Goal: Information Seeking & Learning: Learn about a topic

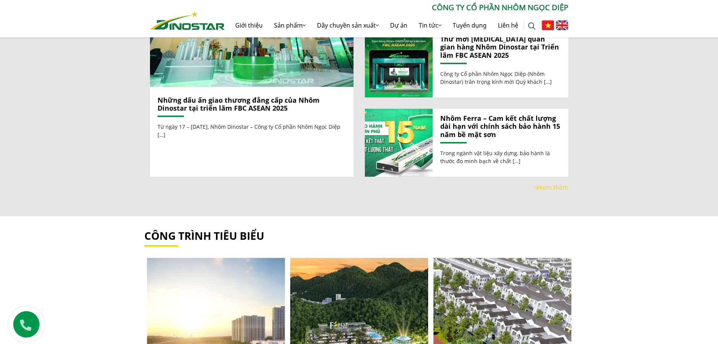
scroll to position [1094, 0]
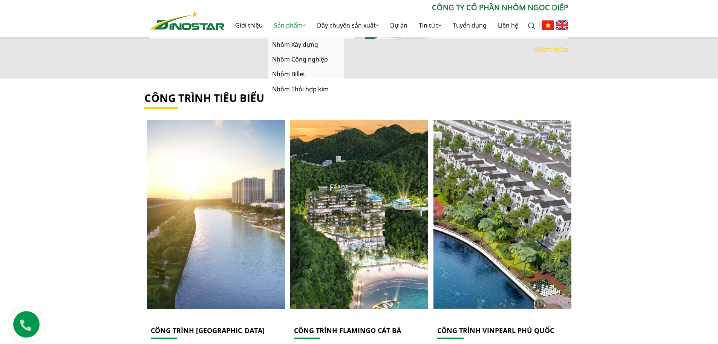
click at [284, 23] on link "Sản phẩm" at bounding box center [289, 25] width 43 height 24
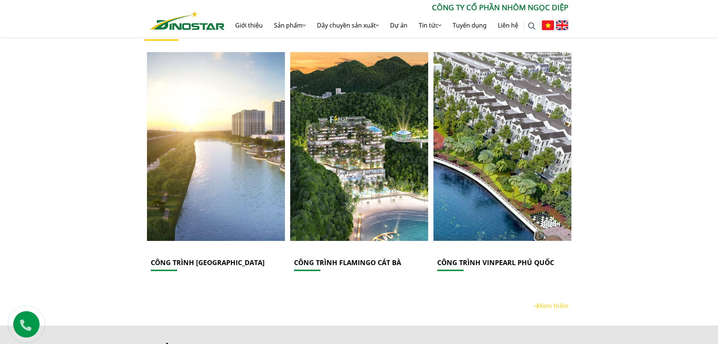
scroll to position [1244, 0]
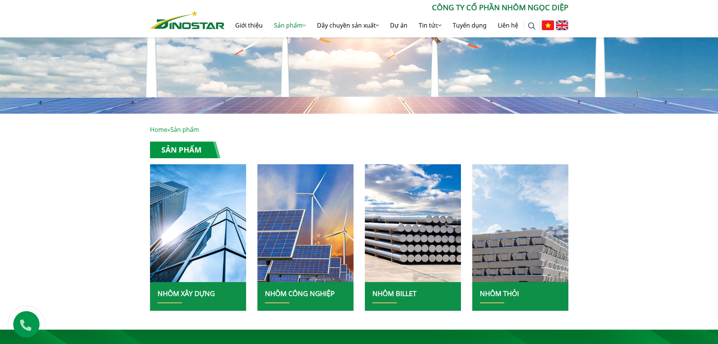
scroll to position [38, 0]
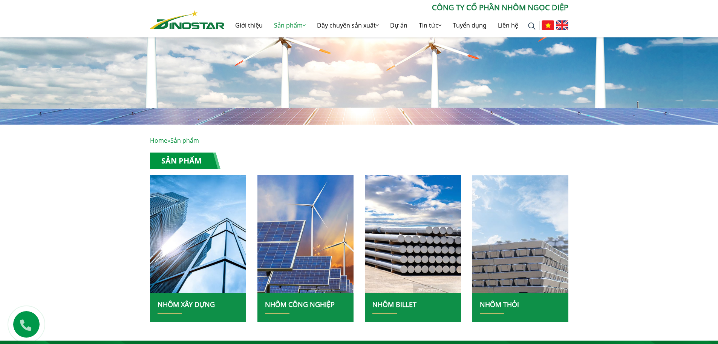
click at [192, 27] on img at bounding box center [187, 19] width 75 height 19
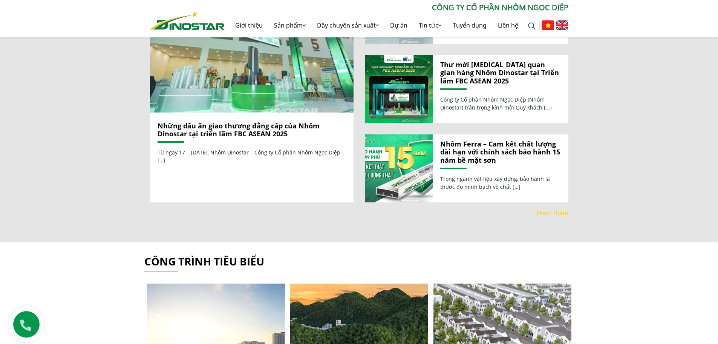
scroll to position [980, 0]
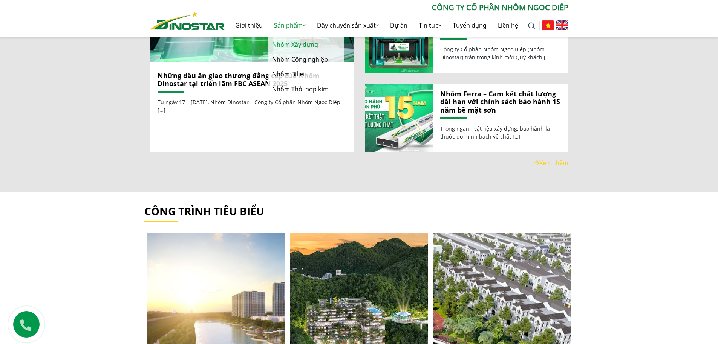
click at [290, 42] on link "Nhôm Xây dựng" at bounding box center [305, 44] width 75 height 15
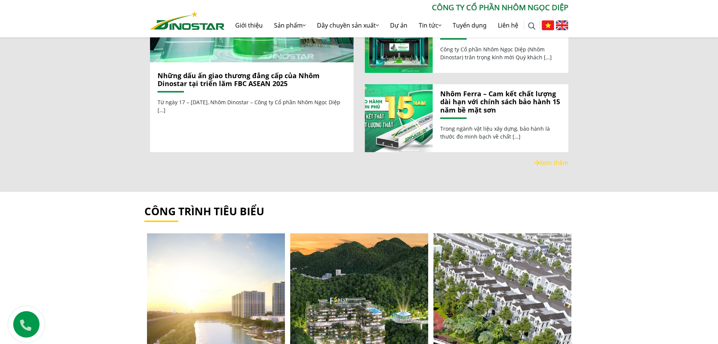
scroll to position [1169, 0]
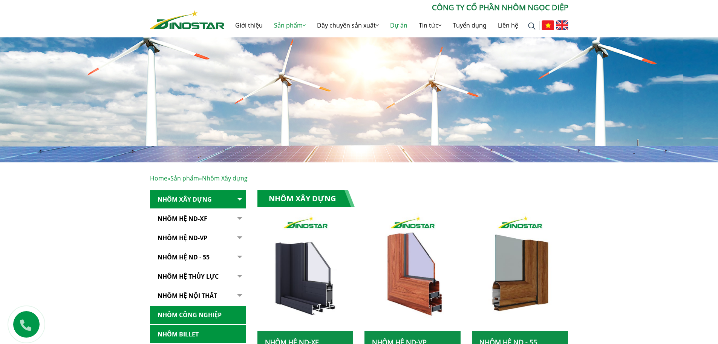
click at [410, 22] on link "Dự án" at bounding box center [399, 25] width 29 height 24
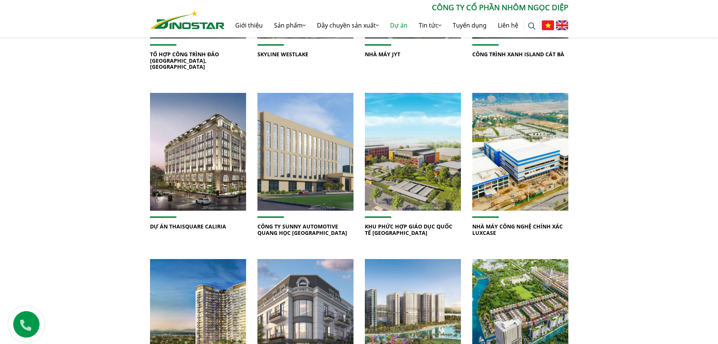
scroll to position [226, 0]
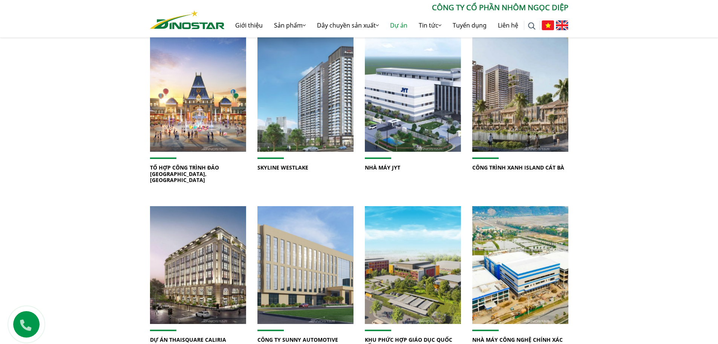
click at [322, 104] on img at bounding box center [305, 93] width 103 height 126
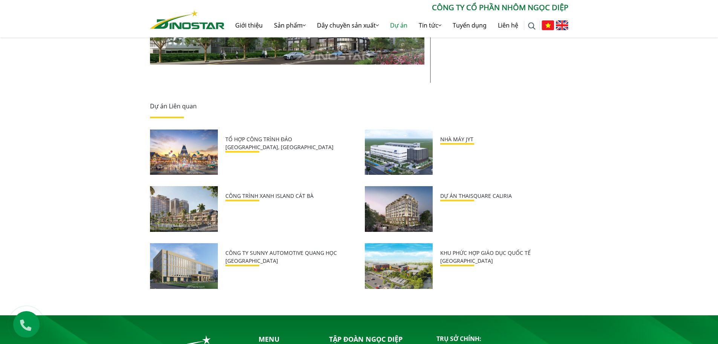
scroll to position [642, 0]
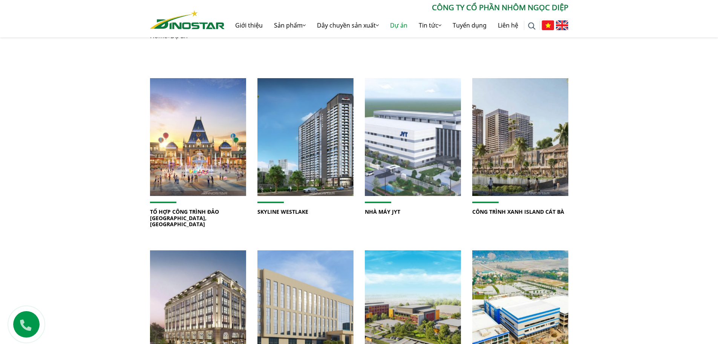
scroll to position [38, 0]
